Goal: Task Accomplishment & Management: Use online tool/utility

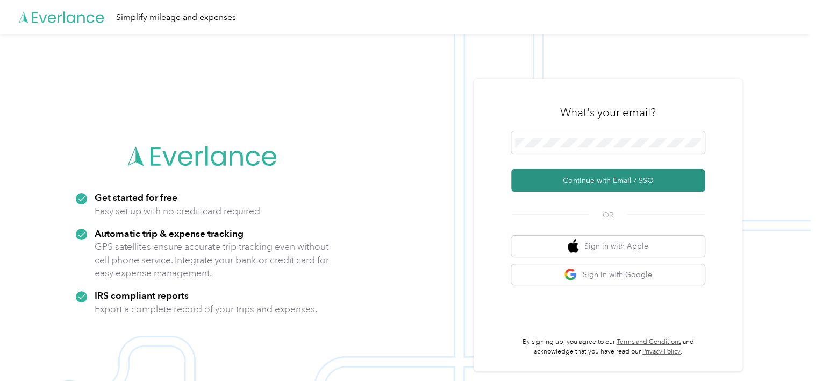
click at [565, 178] on button "Continue with Email / SSO" at bounding box center [608, 180] width 194 height 23
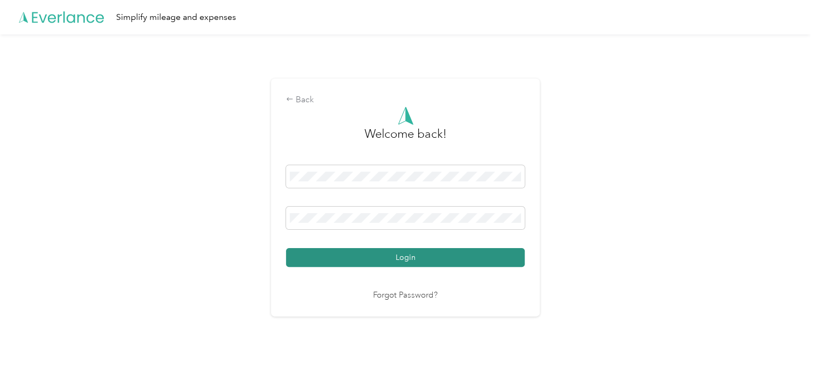
click at [410, 261] on button "Login" at bounding box center [405, 257] width 239 height 19
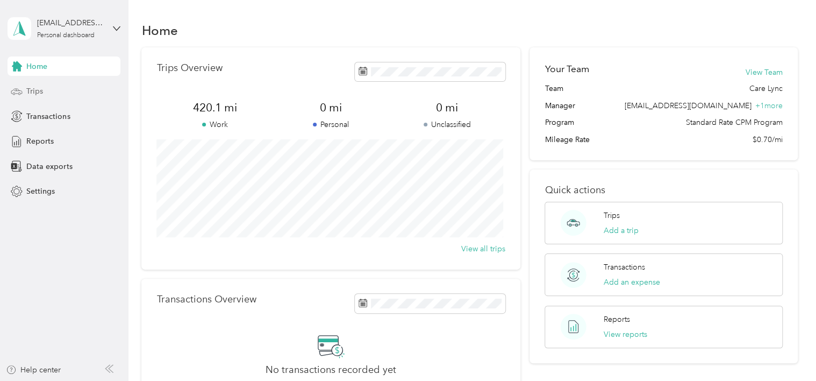
click at [39, 92] on span "Trips" at bounding box center [34, 90] width 17 height 11
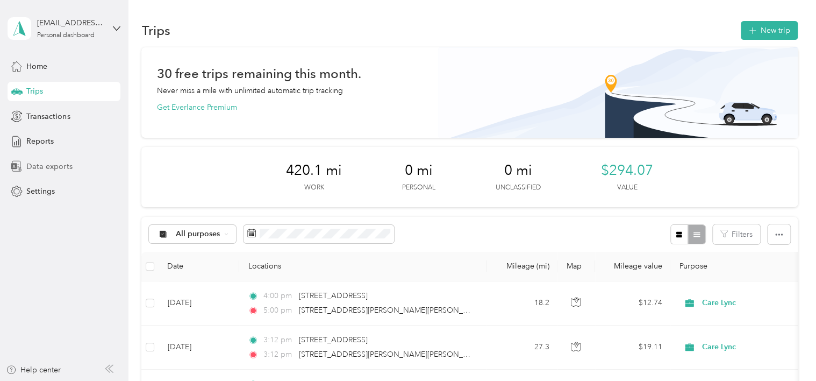
click at [35, 167] on span "Data exports" at bounding box center [49, 166] width 46 height 11
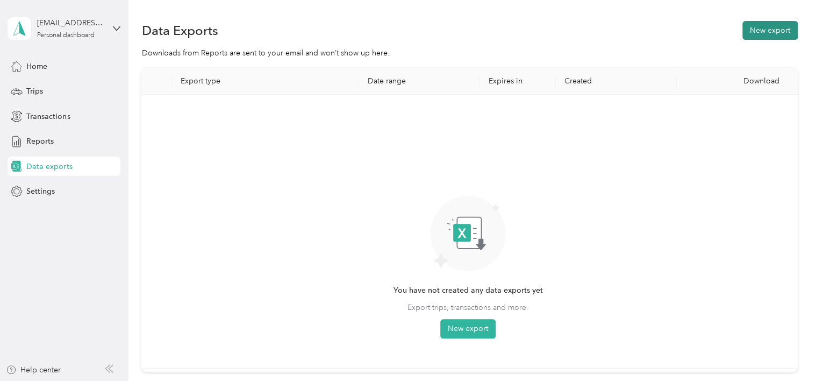
click at [756, 30] on button "New export" at bounding box center [769, 30] width 55 height 19
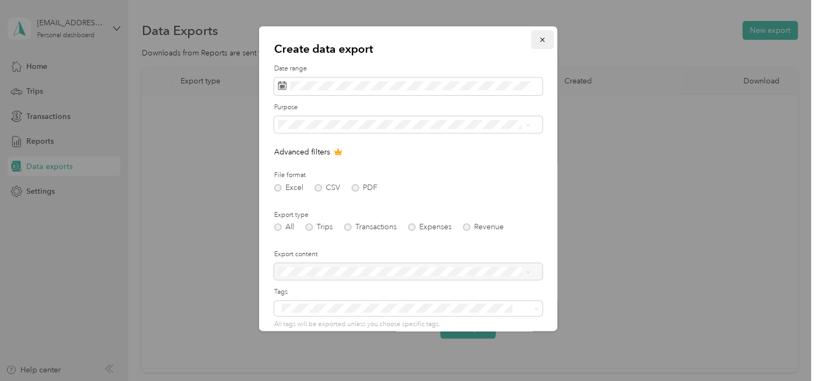
click at [539, 35] on span "button" at bounding box center [543, 39] width 8 height 9
